Goal: Task Accomplishment & Management: Manage account settings

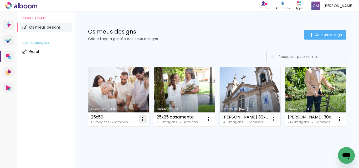
click at [141, 121] on iron-icon at bounding box center [142, 119] width 6 height 6
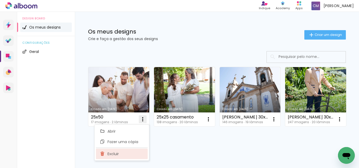
click at [115, 153] on span "Excluir" at bounding box center [112, 154] width 11 height 4
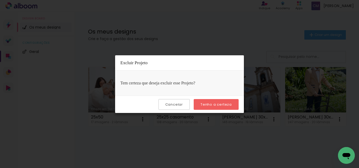
click at [217, 102] on paper-button "Tenho a certeza" at bounding box center [216, 104] width 45 height 11
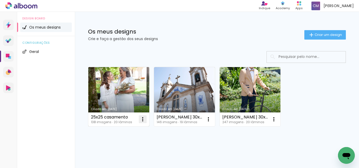
click at [143, 118] on iron-icon at bounding box center [142, 119] width 6 height 6
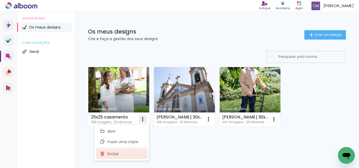
click at [118, 154] on span "Excluir" at bounding box center [112, 154] width 11 height 4
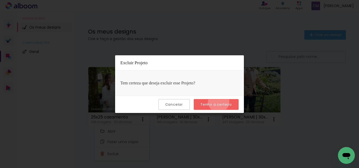
click at [219, 102] on paper-button "Tenho a certeza" at bounding box center [216, 104] width 45 height 11
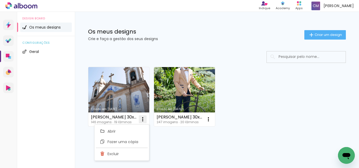
click at [143, 119] on iron-icon at bounding box center [142, 119] width 6 height 6
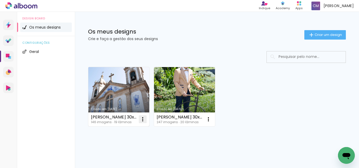
click at [143, 119] on iron-icon at bounding box center [142, 119] width 6 height 6
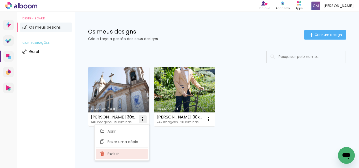
click at [118, 154] on span "Excluir" at bounding box center [112, 154] width 11 height 4
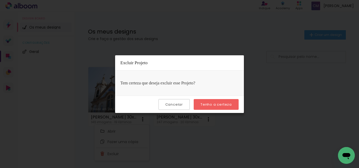
click at [0, 0] on slot "Tenho a certeza" at bounding box center [0, 0] width 0 height 0
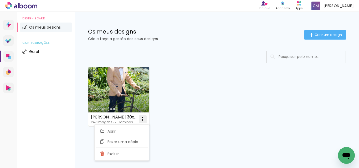
click at [142, 119] on iron-icon at bounding box center [142, 119] width 6 height 6
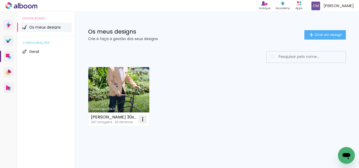
click at [141, 120] on iron-icon at bounding box center [142, 119] width 6 height 6
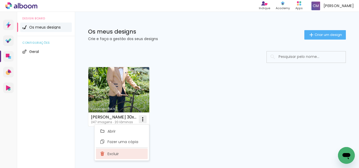
click at [121, 154] on paper-item "Excluir" at bounding box center [122, 154] width 52 height 11
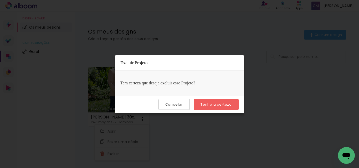
click at [0, 0] on slot "Tenho a certeza" at bounding box center [0, 0] width 0 height 0
